Goal: Check status: Check status

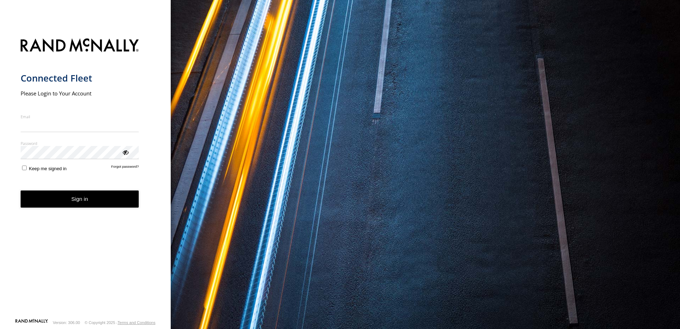
click at [0, 328] on nordpass-portal at bounding box center [0, 329] width 0 height 0
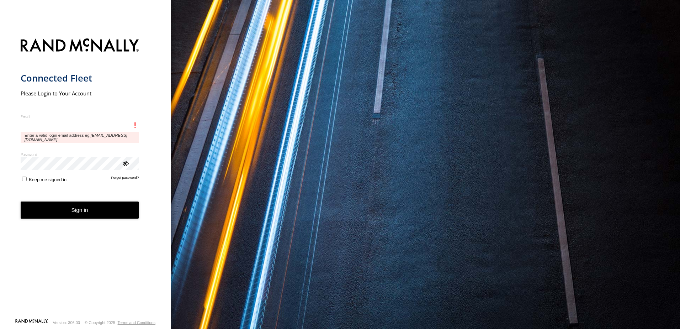
type input "**********"
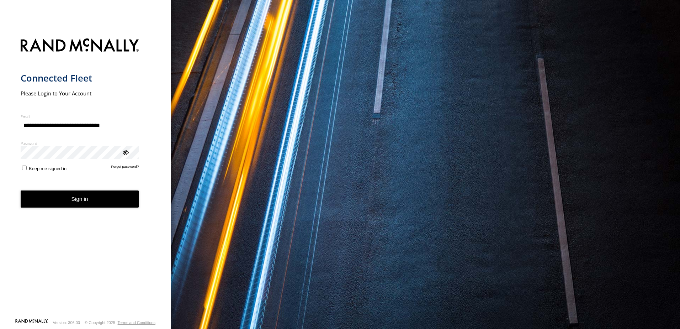
click at [67, 195] on button "Sign in" at bounding box center [80, 198] width 118 height 17
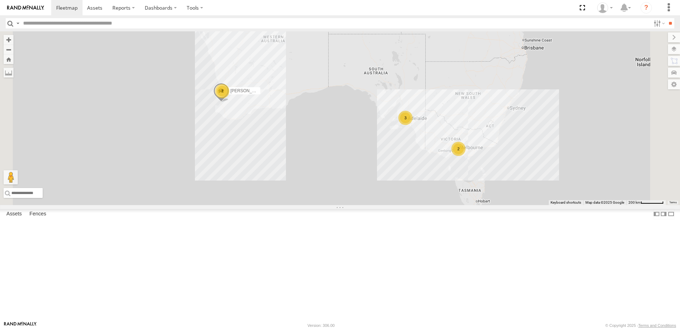
click at [0, 0] on div "Abdul (new)Tech 1IJX358" at bounding box center [0, 0] width 0 height 0
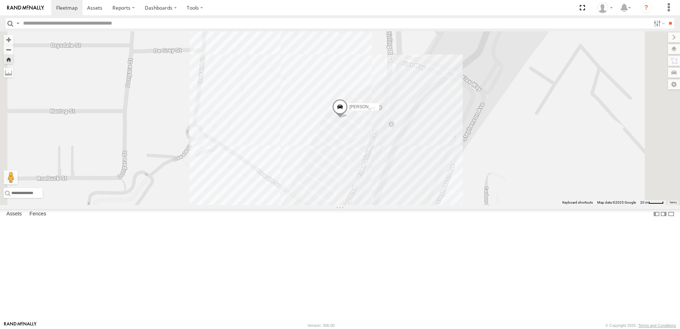
click at [348, 118] on span at bounding box center [340, 108] width 16 height 19
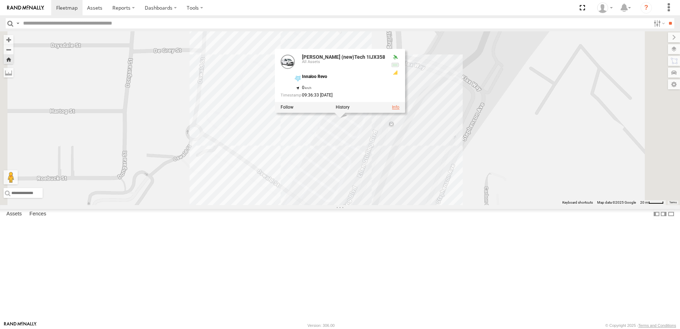
click at [399, 110] on link at bounding box center [395, 107] width 7 height 5
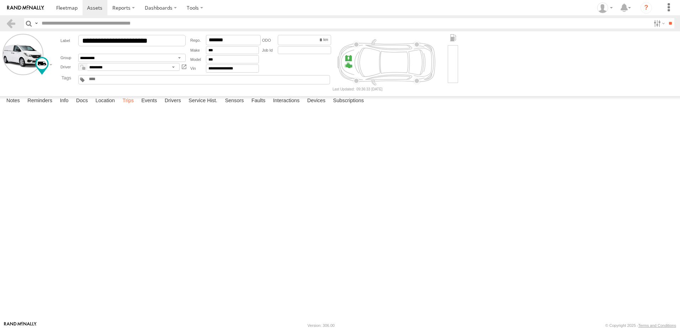
click at [132, 106] on label "Trips" at bounding box center [128, 101] width 18 height 10
